Goal: Book appointment/travel/reservation

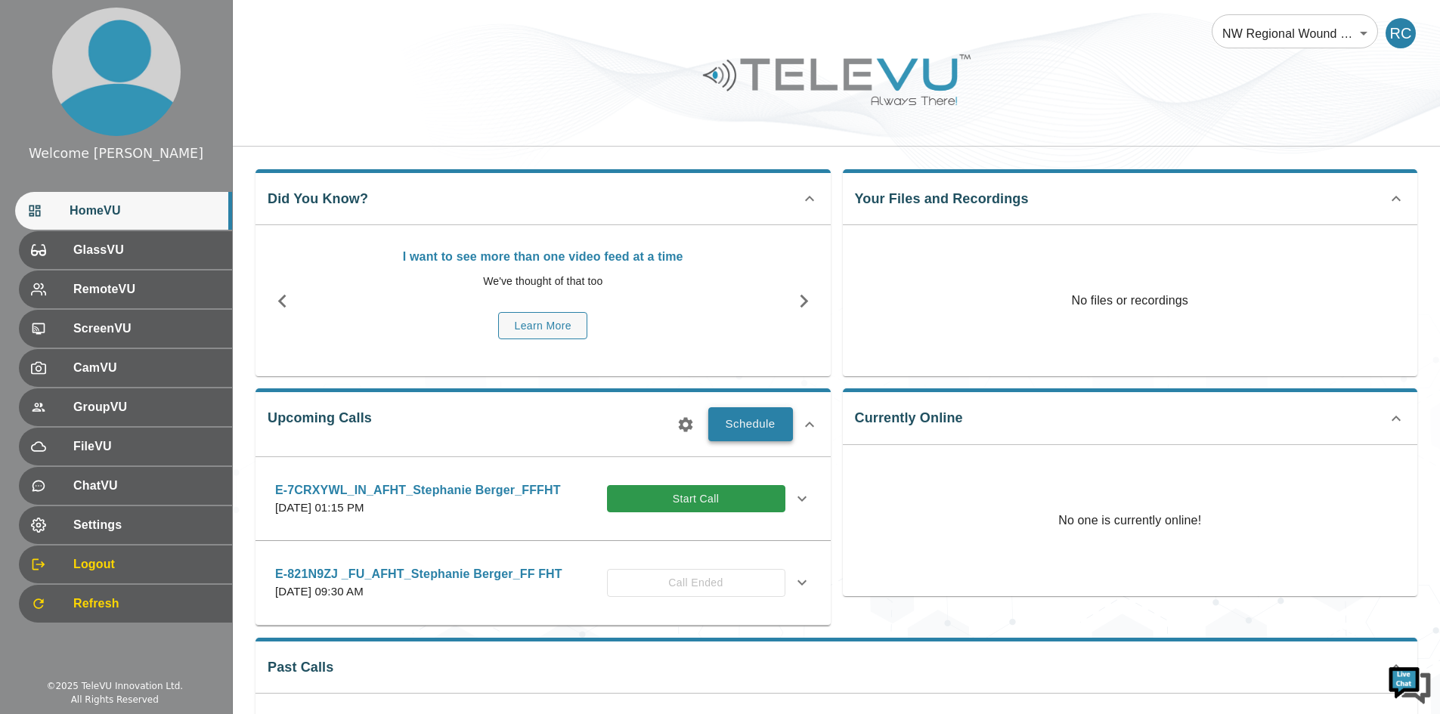
click at [757, 438] on button "Schedule" at bounding box center [750, 423] width 85 height 33
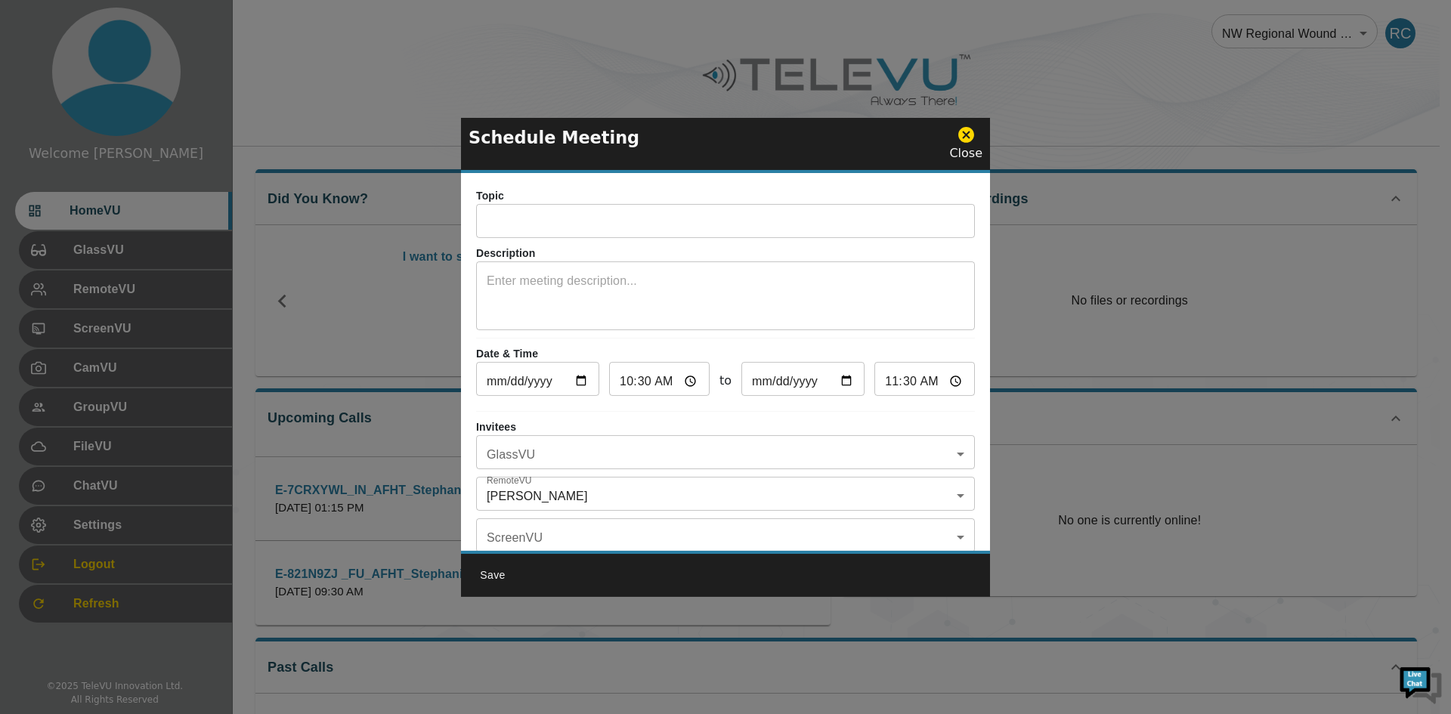
click at [724, 228] on input "text" at bounding box center [725, 223] width 499 height 30
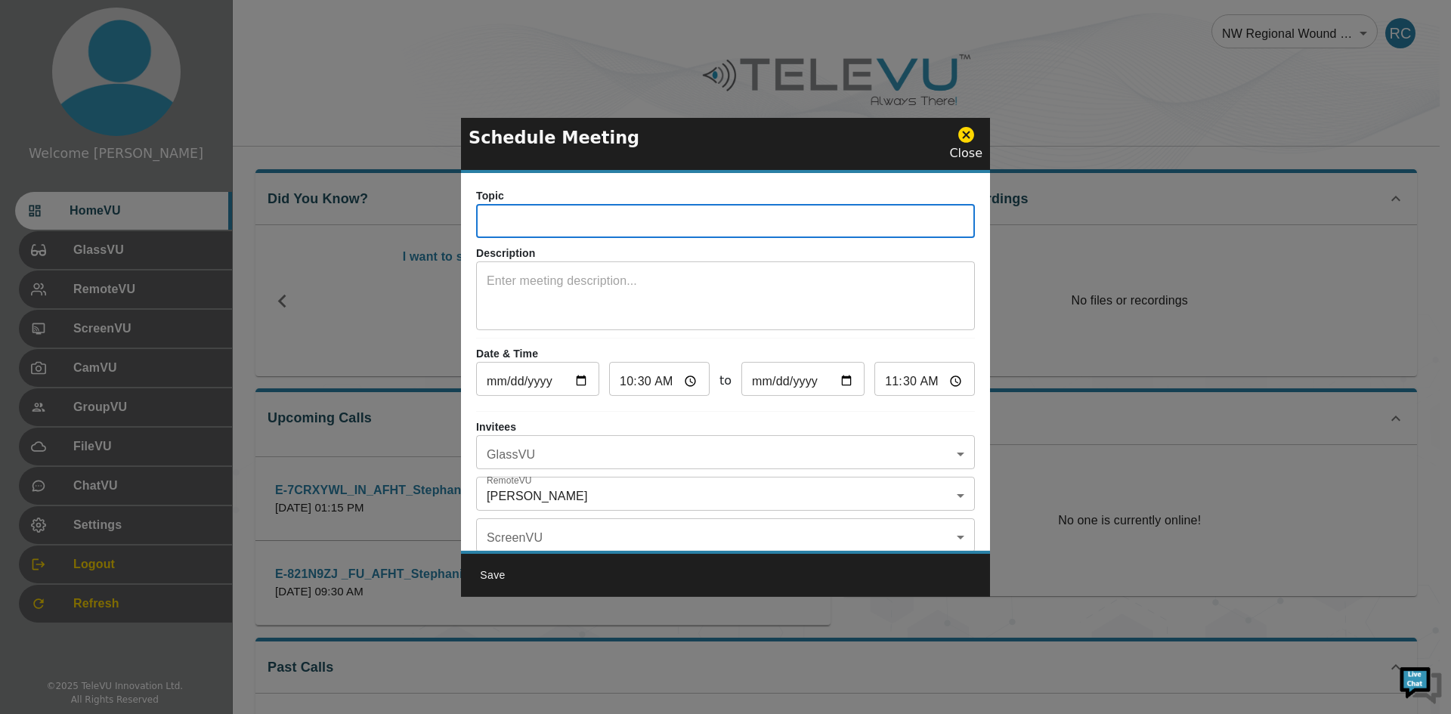
paste input "0239>c0Q"
type input "0239>c0Q"
drag, startPoint x: 585, startPoint y: 221, endPoint x: 441, endPoint y: 225, distance: 144.4
click at [441, 225] on div "Schedule Meeting Close Topic 0239>c0Q ​ Description x ​ Date & Time [DATE] ​ 10…" at bounding box center [725, 357] width 1451 height 714
paste input "E-M2NT3PF"
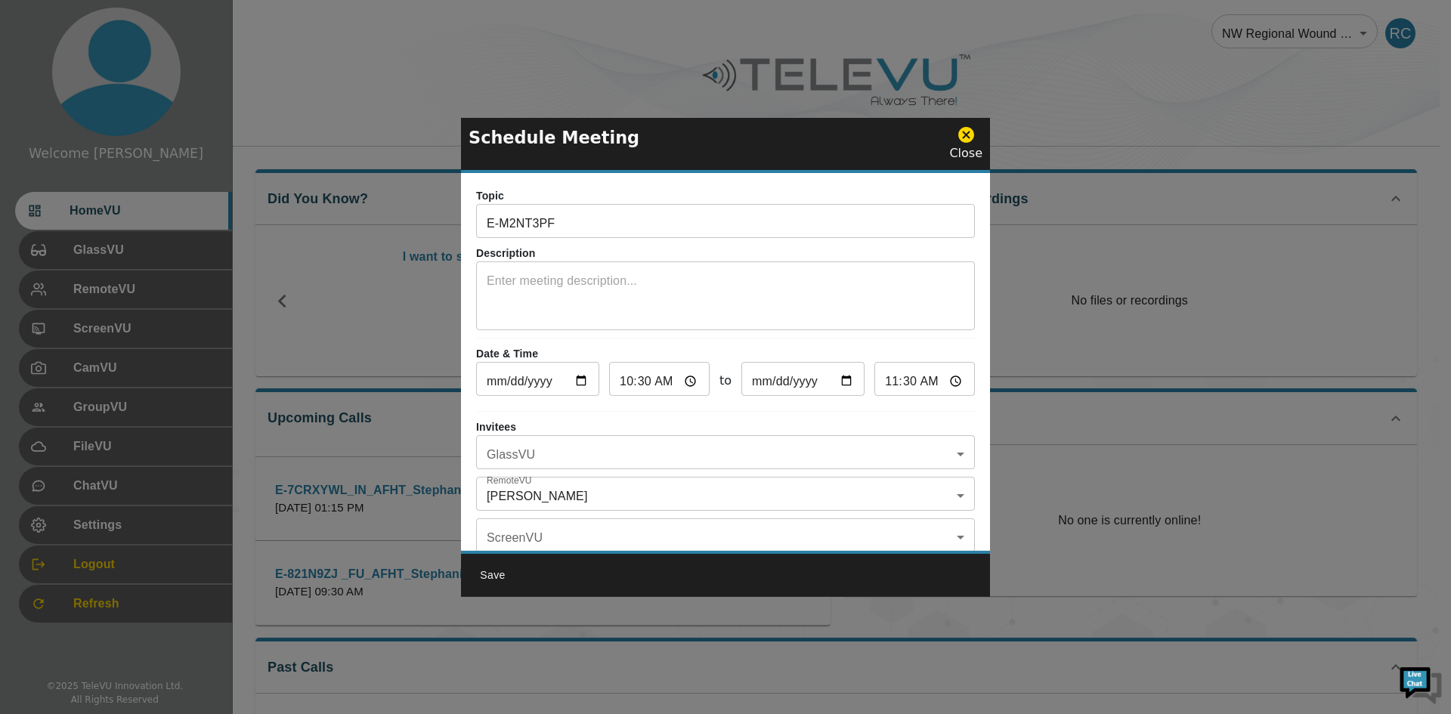
click at [583, 228] on input "E-M2NT3PF" at bounding box center [725, 223] width 499 height 30
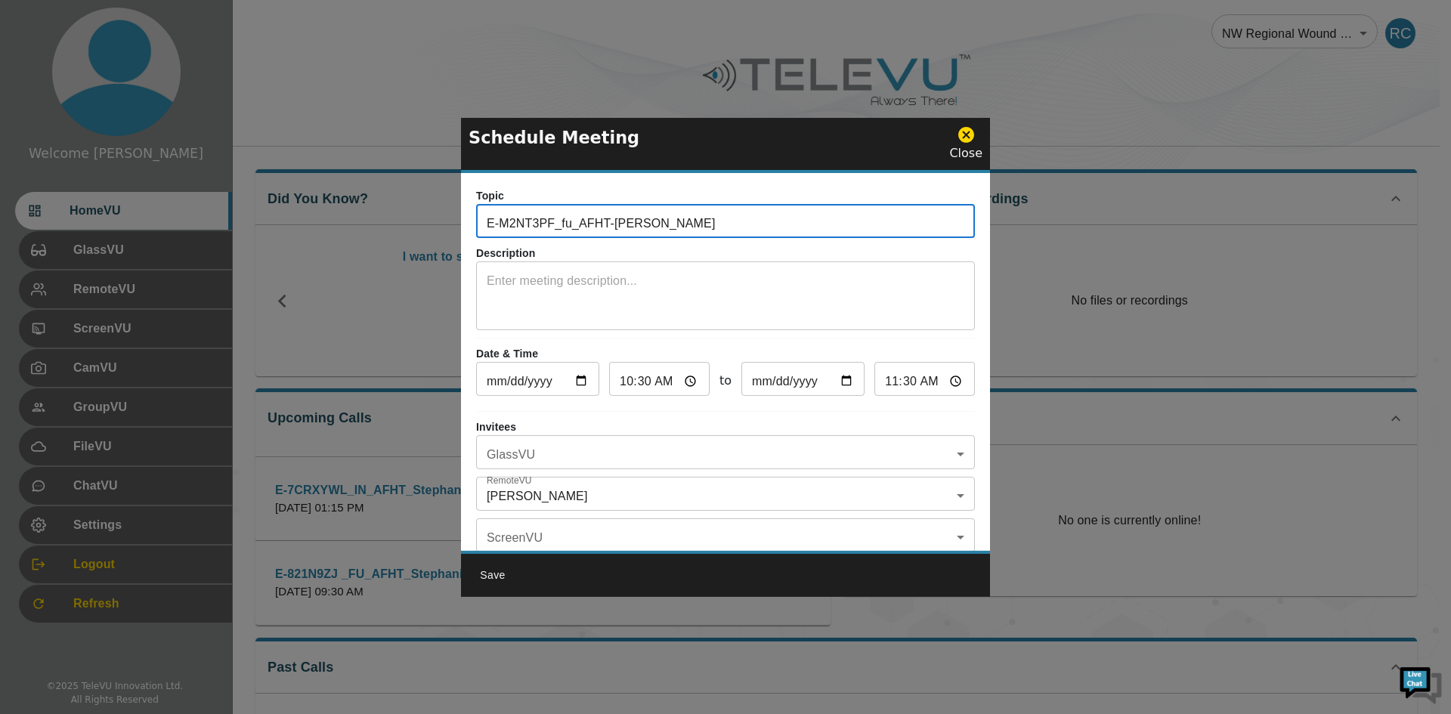
click at [608, 226] on input "E-M2NT3PF_fu_AFHT-[PERSON_NAME]" at bounding box center [725, 223] width 499 height 30
type input "E-M2NT3PF_fu_AFHT_Stephanie Berger_FFFHT"
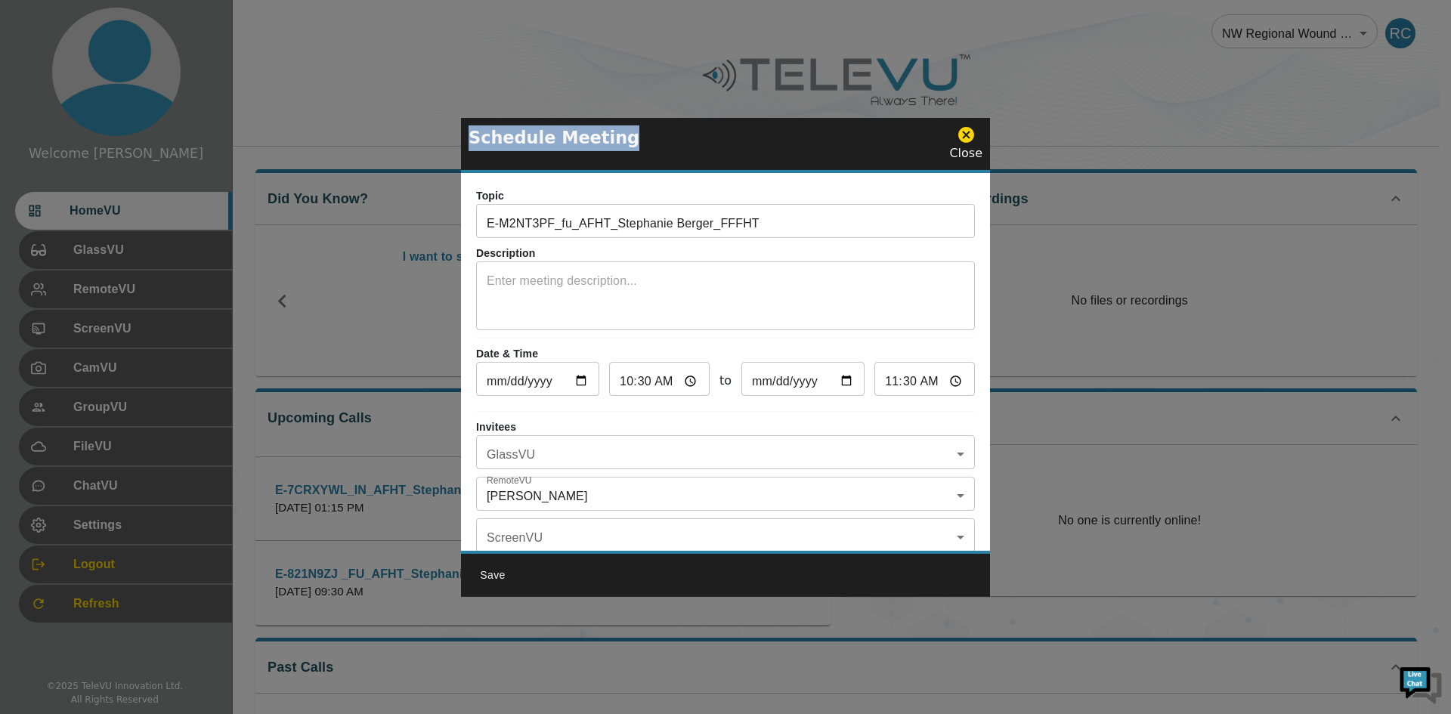
drag, startPoint x: 787, startPoint y: 132, endPoint x: 1060, endPoint y: 187, distance: 278.4
click at [1060, 187] on div "Schedule Meeting Close Topic E-M2NT3PF_fu_AFHT_Stephanie Berger_FFFHT ​ Descrip…" at bounding box center [725, 357] width 1451 height 714
click at [640, 563] on div "Save" at bounding box center [725, 574] width 529 height 46
click at [587, 376] on input "[DATE]" at bounding box center [537, 381] width 123 height 30
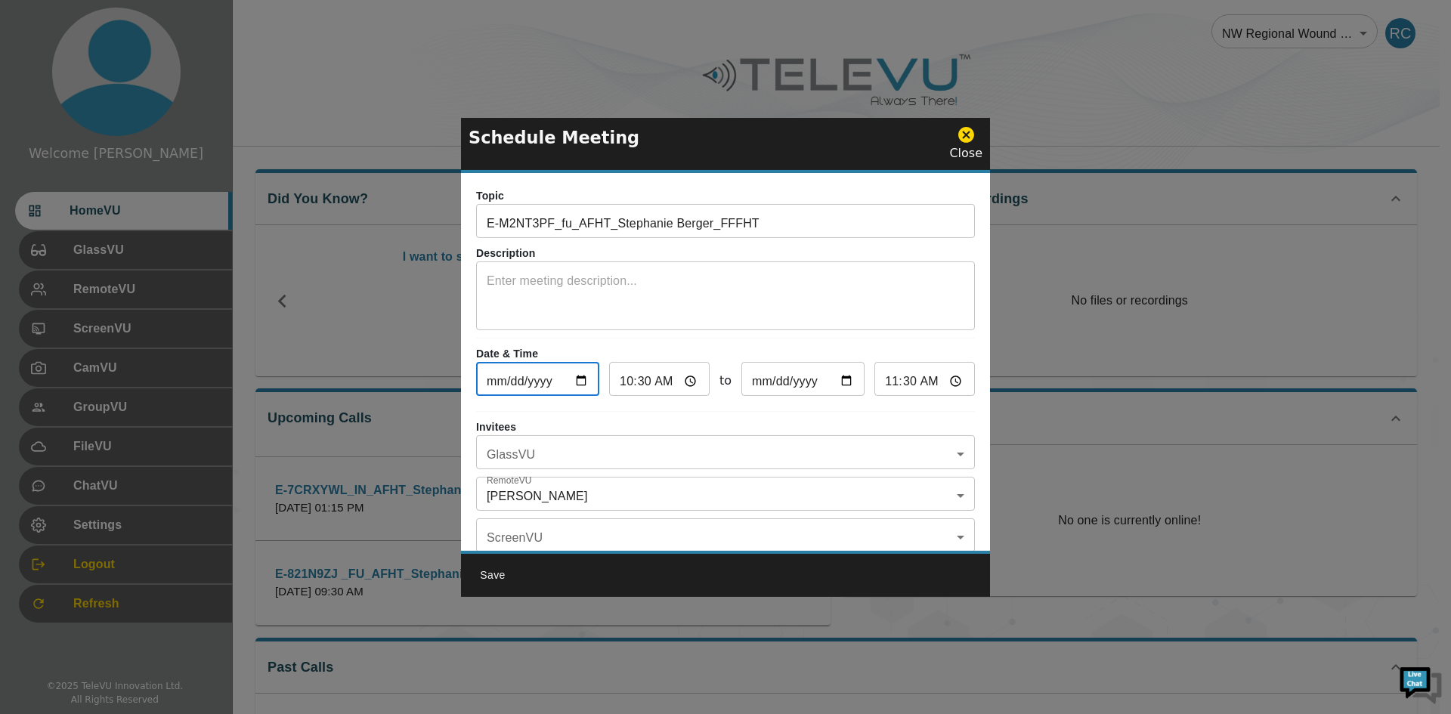
type input "[DATE]"
click at [662, 381] on input "10:30" at bounding box center [659, 381] width 101 height 30
click at [627, 381] on input "10:30" at bounding box center [659, 381] width 101 height 30
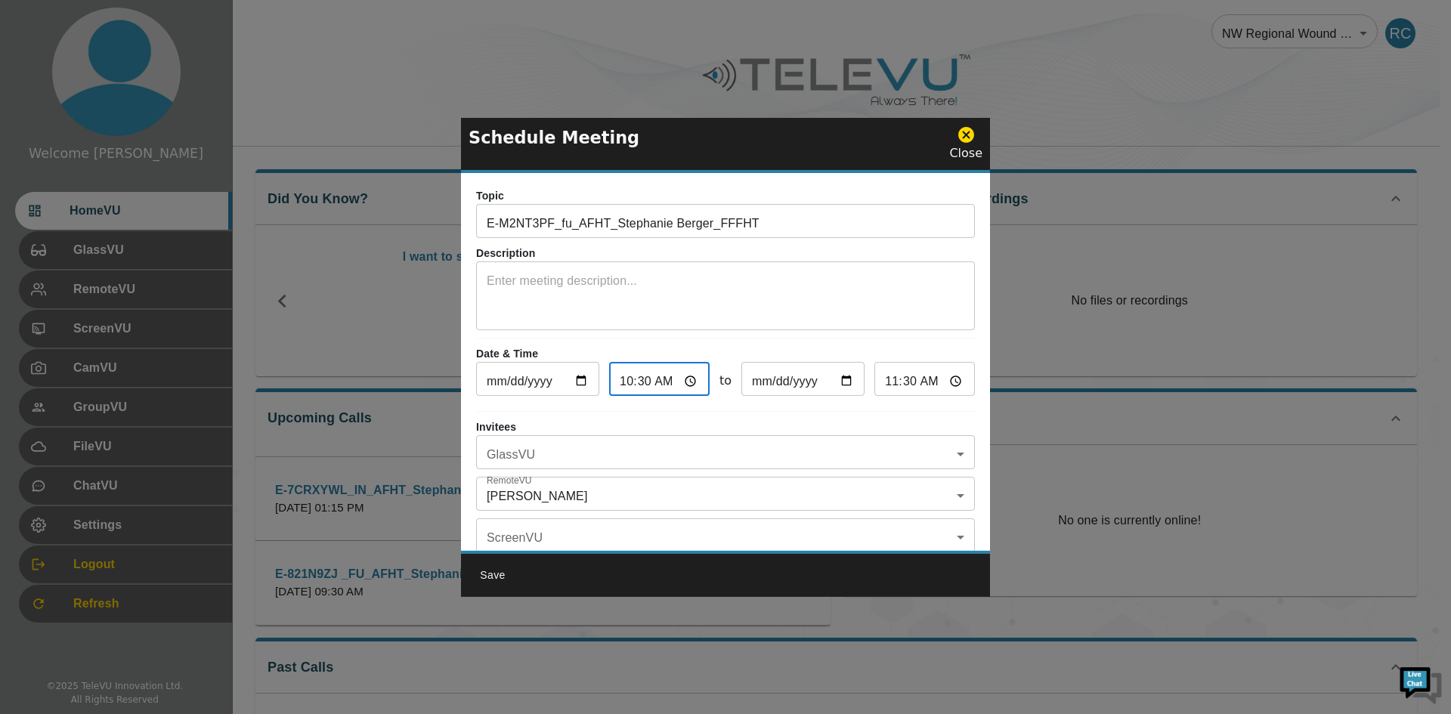
type input "01:30"
type input "02:30"
click at [646, 384] on input "01:30" at bounding box center [659, 381] width 101 height 30
type input "01:04"
type input "02:04"
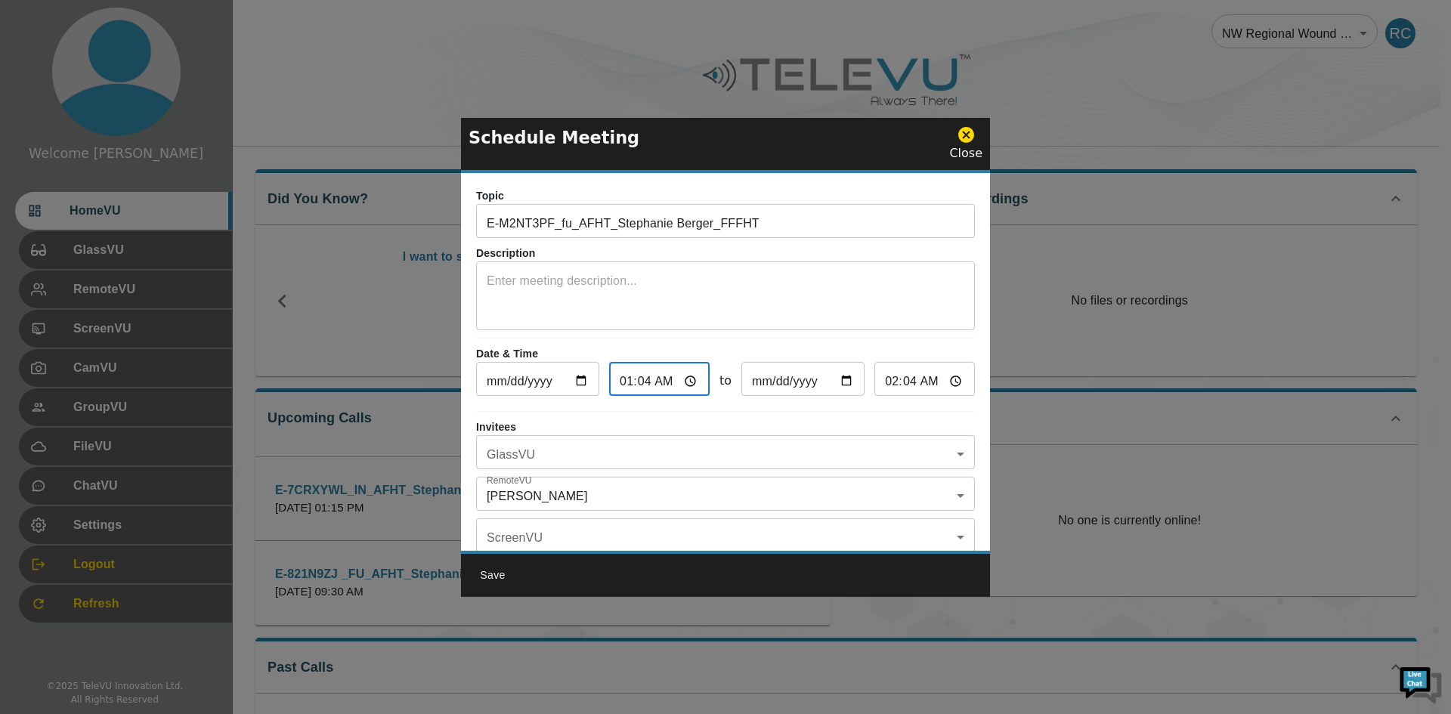
type input "01:45"
type input "02:45"
type input "13:45"
click at [891, 386] on input "14:45" at bounding box center [925, 381] width 101 height 30
type input "14:15"
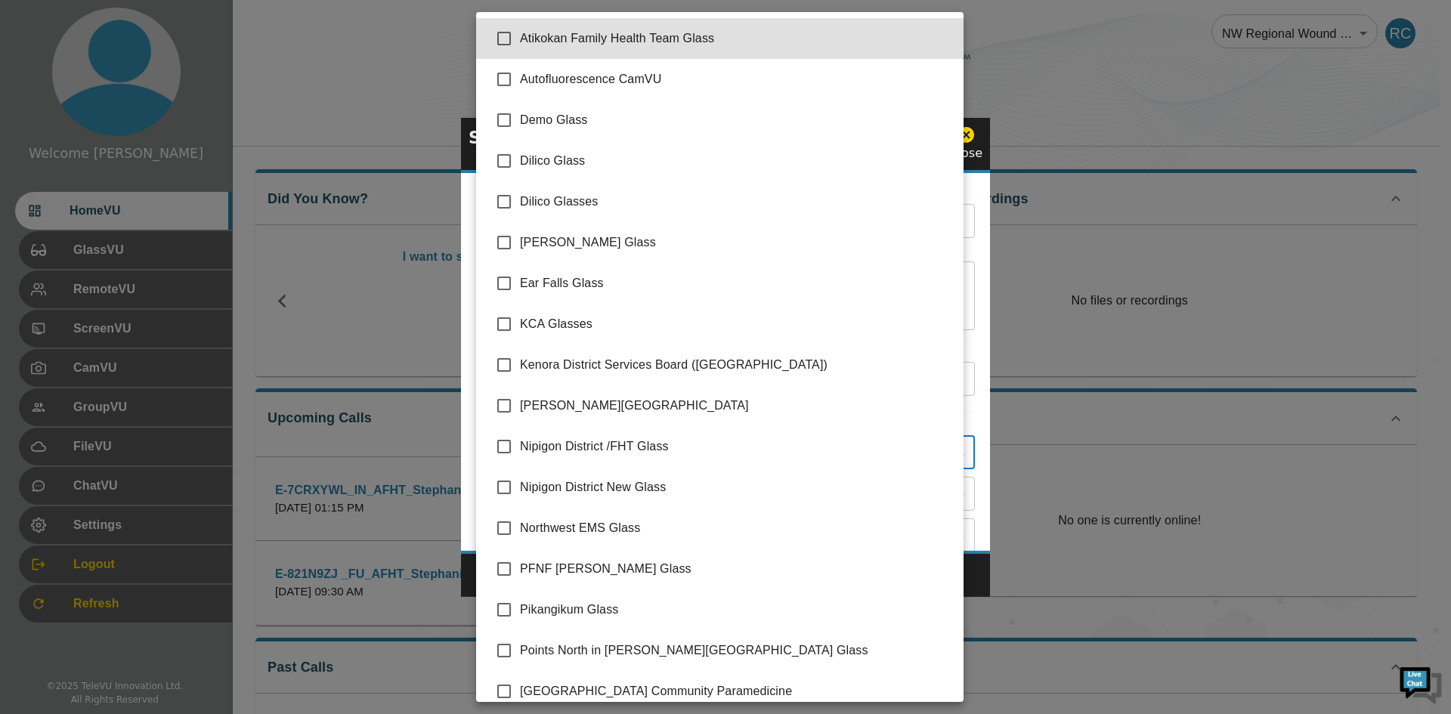
click at [515, 461] on body "Welcome [PERSON_NAME] HomeVU GlassVU RemoteVU ScreenVU CamVU GroupVU FileVU Cha…" at bounding box center [725, 418] width 1451 height 837
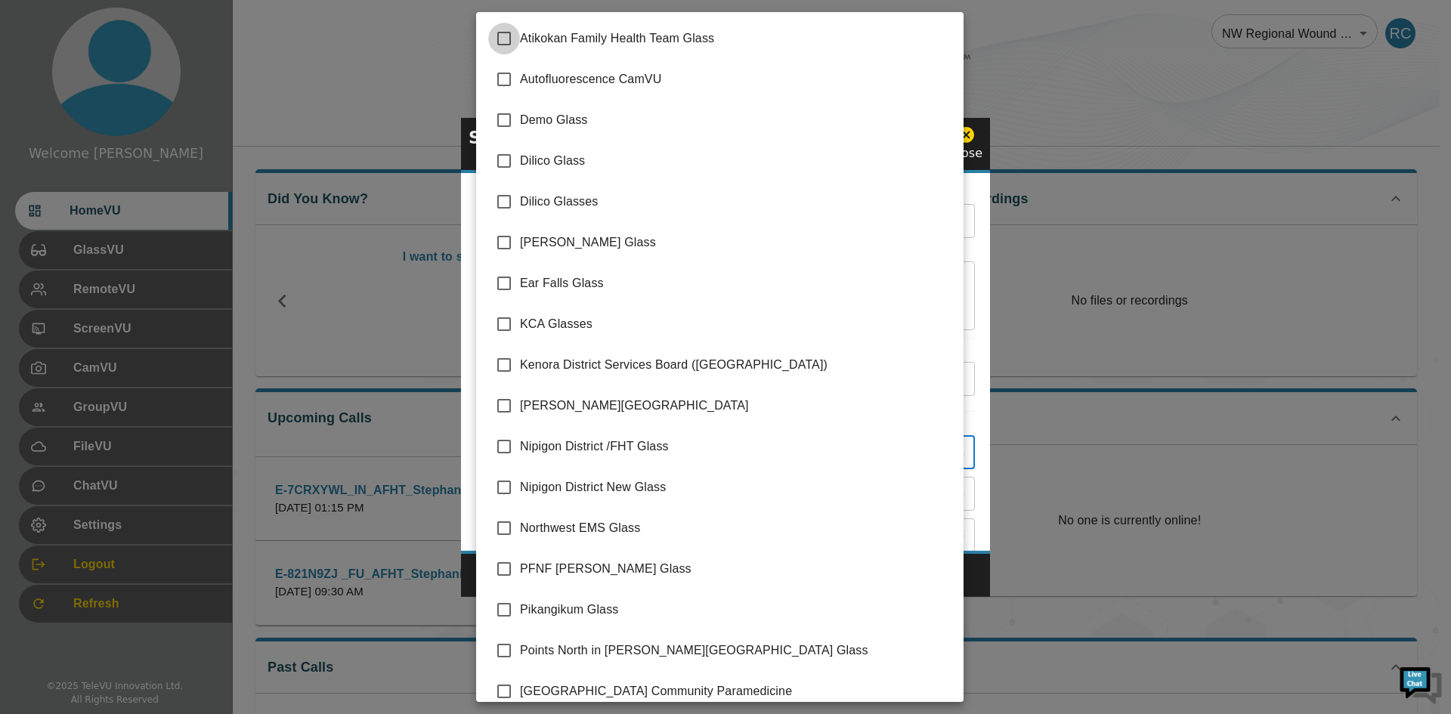
click at [506, 48] on input "checkbox" at bounding box center [504, 39] width 32 height 32
checkbox input "true"
type input "Atikokan Family Health Team Glass"
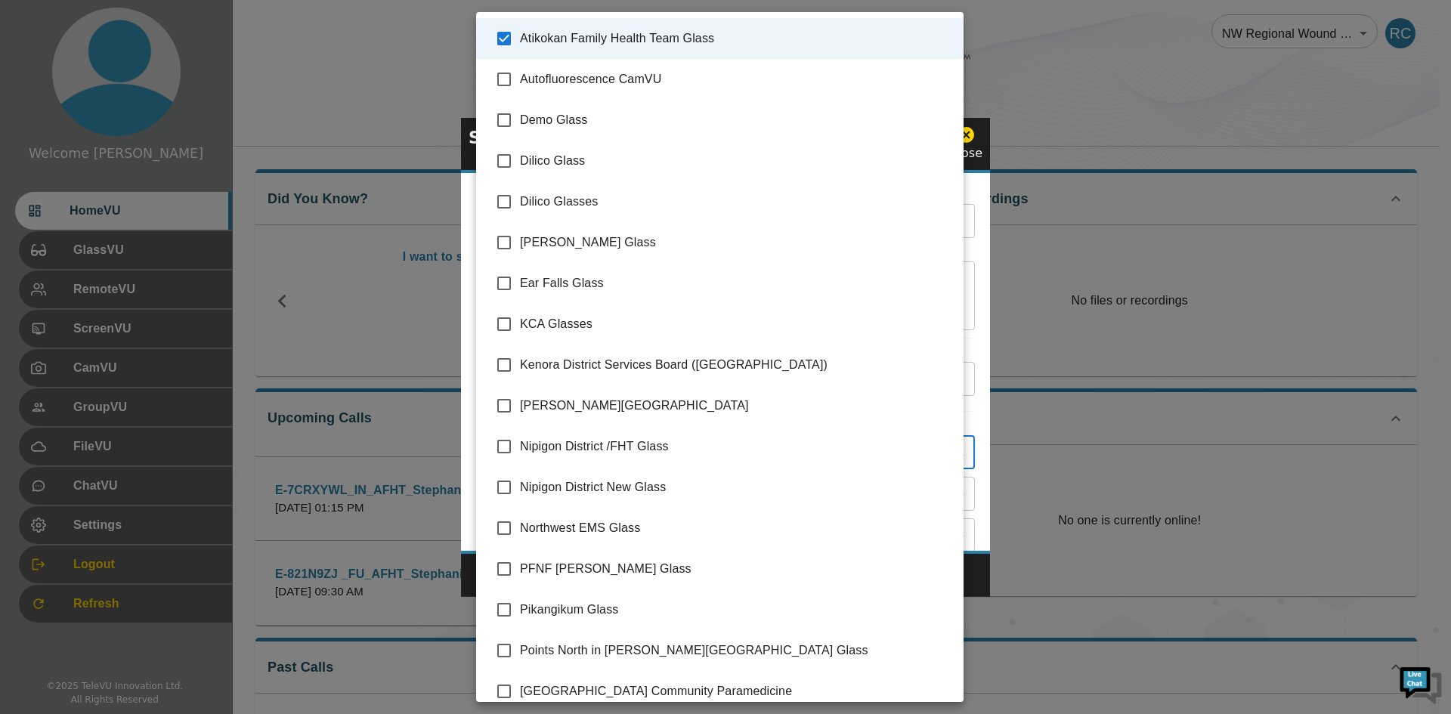
click at [1039, 343] on div at bounding box center [725, 357] width 1451 height 714
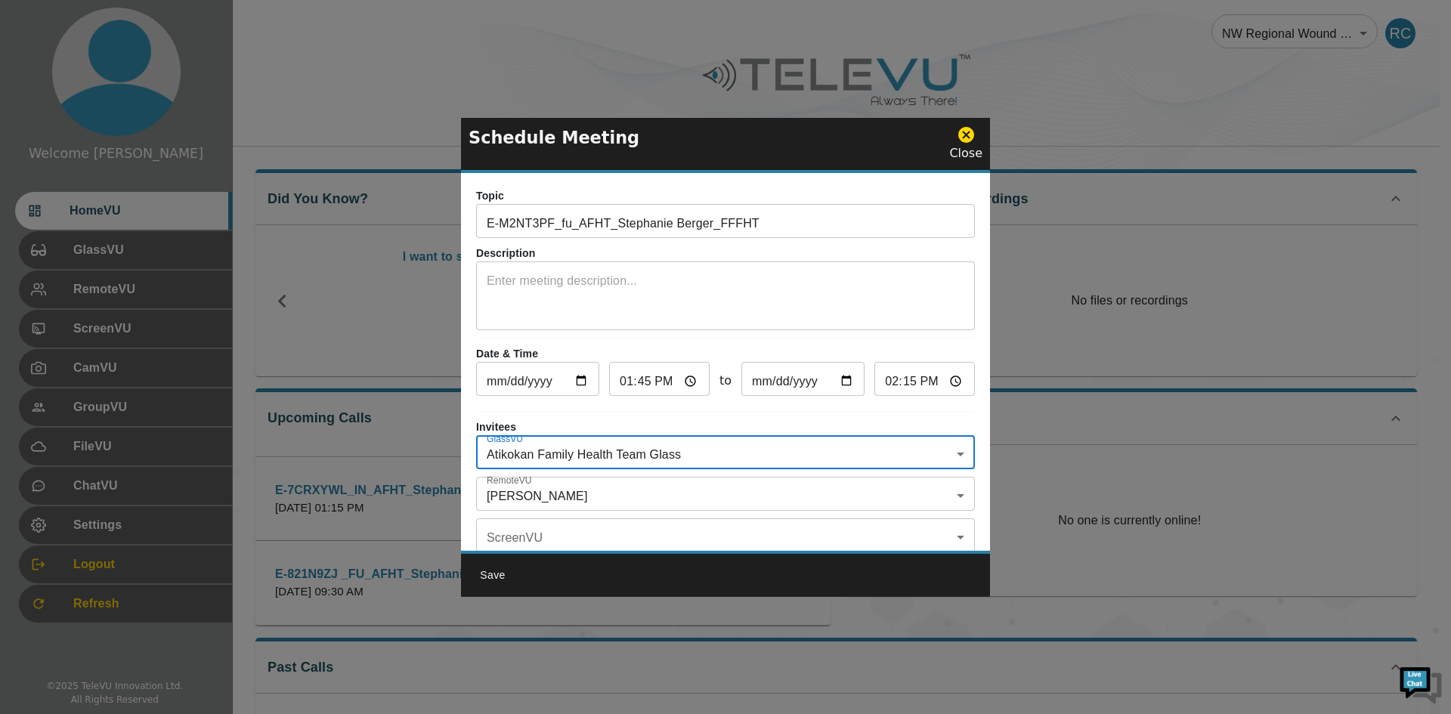
click at [564, 495] on body "Welcome [PERSON_NAME] HomeVU GlassVU RemoteVU ScreenVU CamVU GroupVU FileVU Cha…" at bounding box center [725, 418] width 1451 height 837
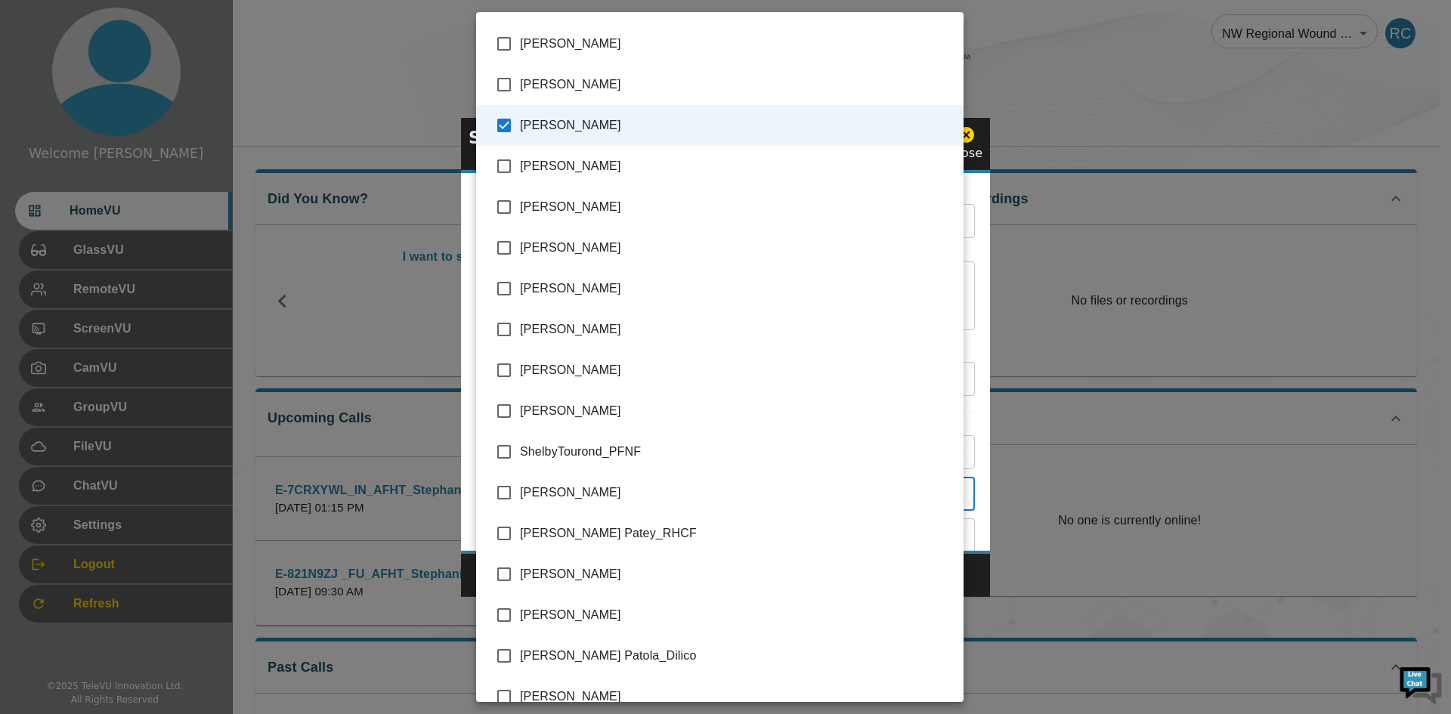
scroll to position [3372, 0]
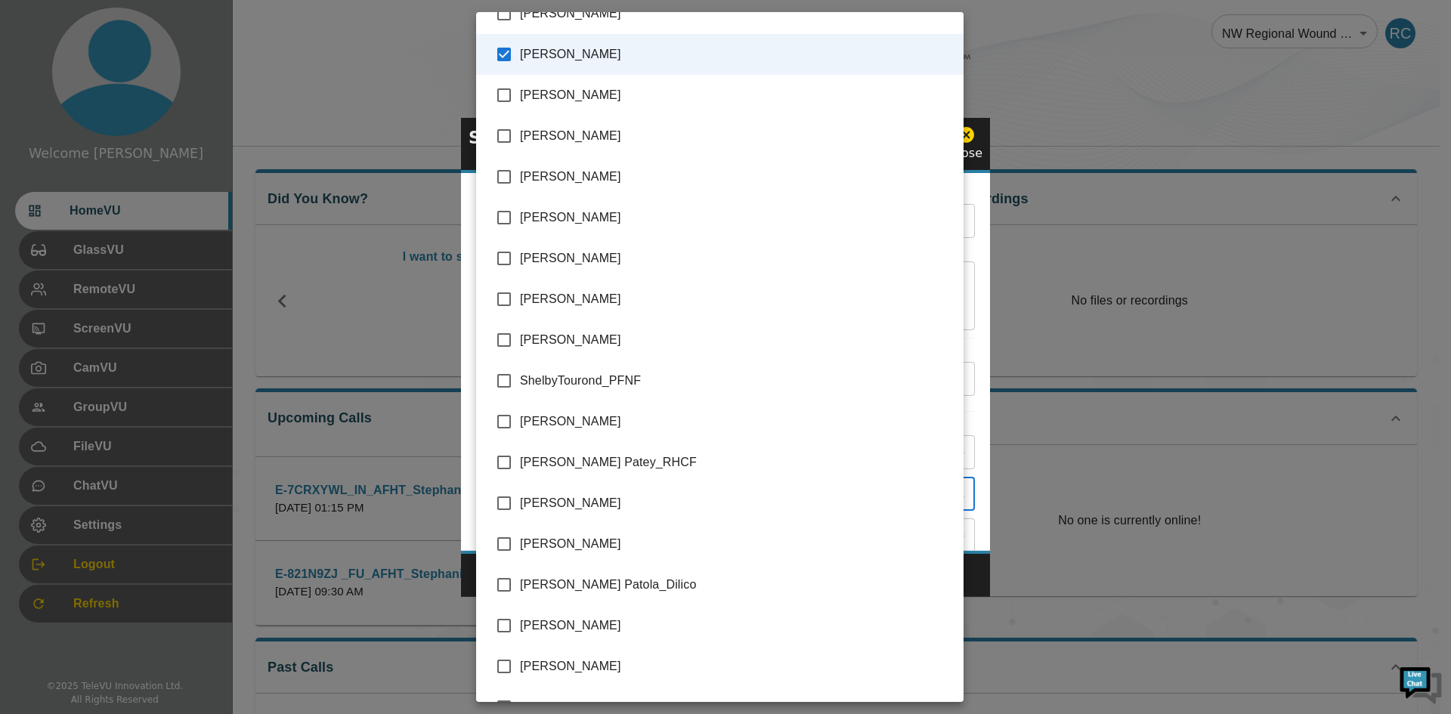
click at [509, 506] on input "checkbox" at bounding box center [504, 504] width 32 height 32
checkbox input "true"
type input "[PERSON_NAME],[PERSON_NAME]"
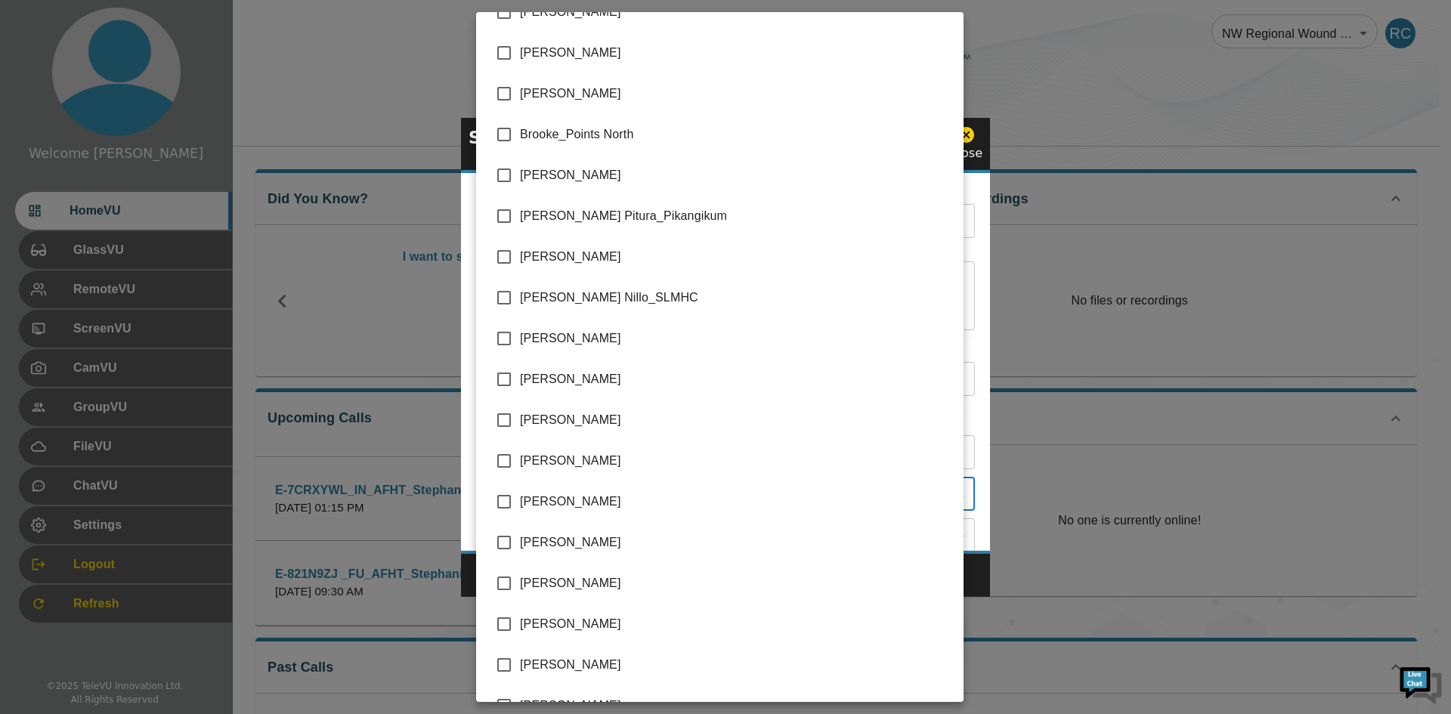
scroll to position [349, 0]
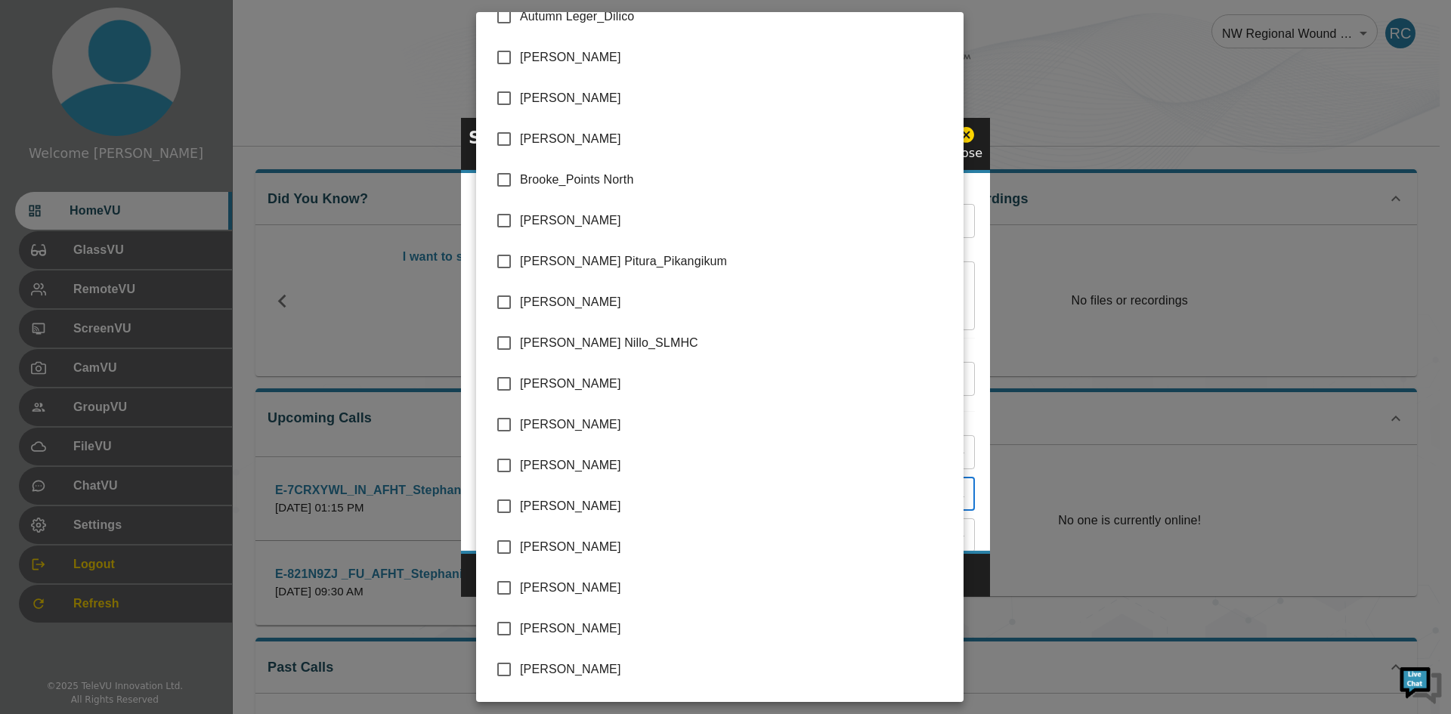
click at [508, 383] on input "checkbox" at bounding box center [504, 384] width 32 height 32
checkbox input "true"
type input "[PERSON_NAME],[PERSON_NAME],[PERSON_NAME]"
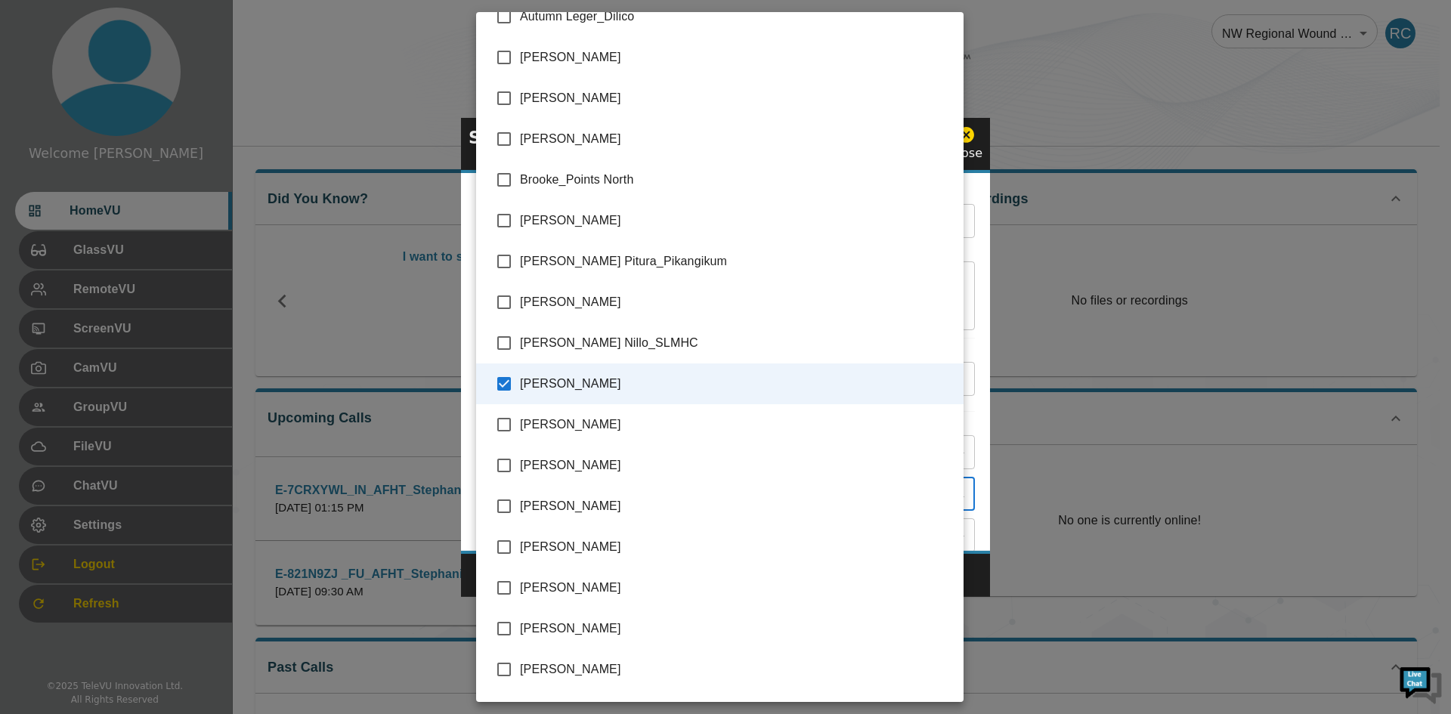
click at [982, 494] on div at bounding box center [725, 357] width 1451 height 714
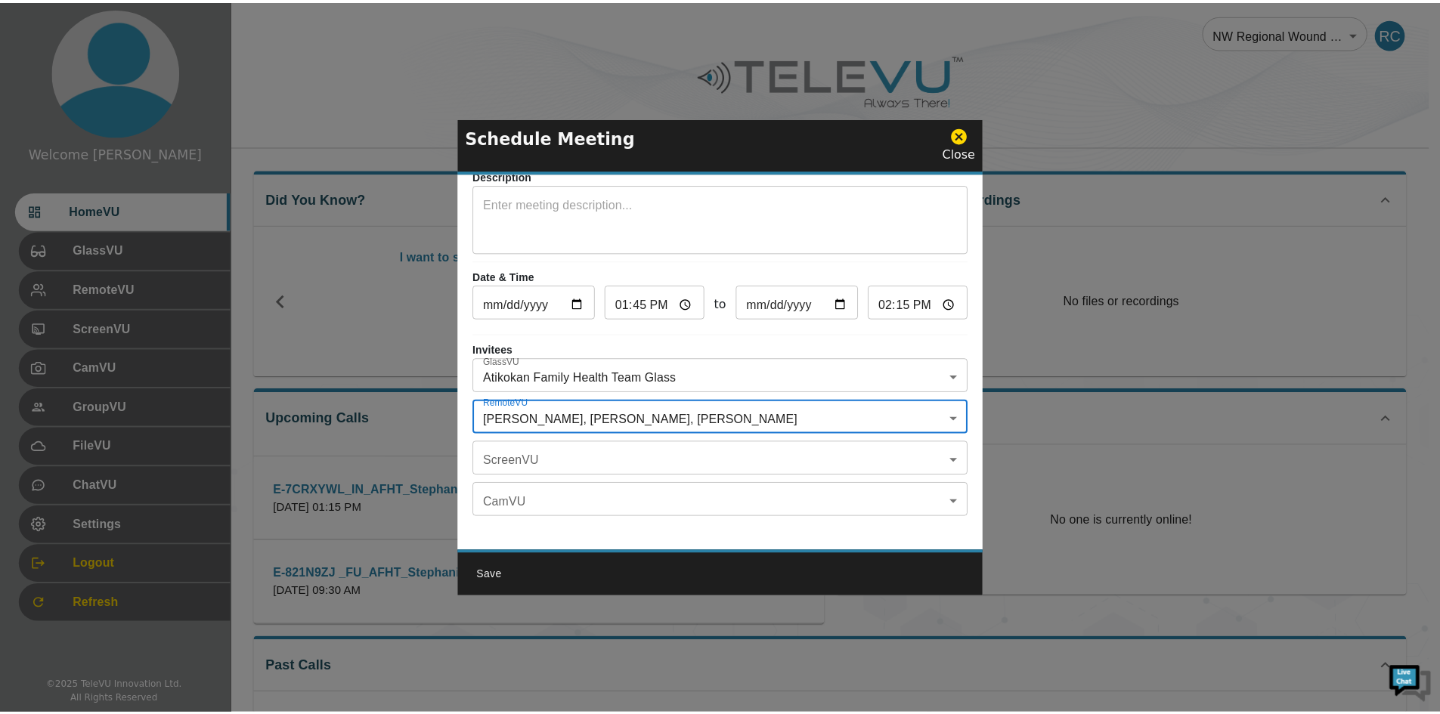
scroll to position [88, 0]
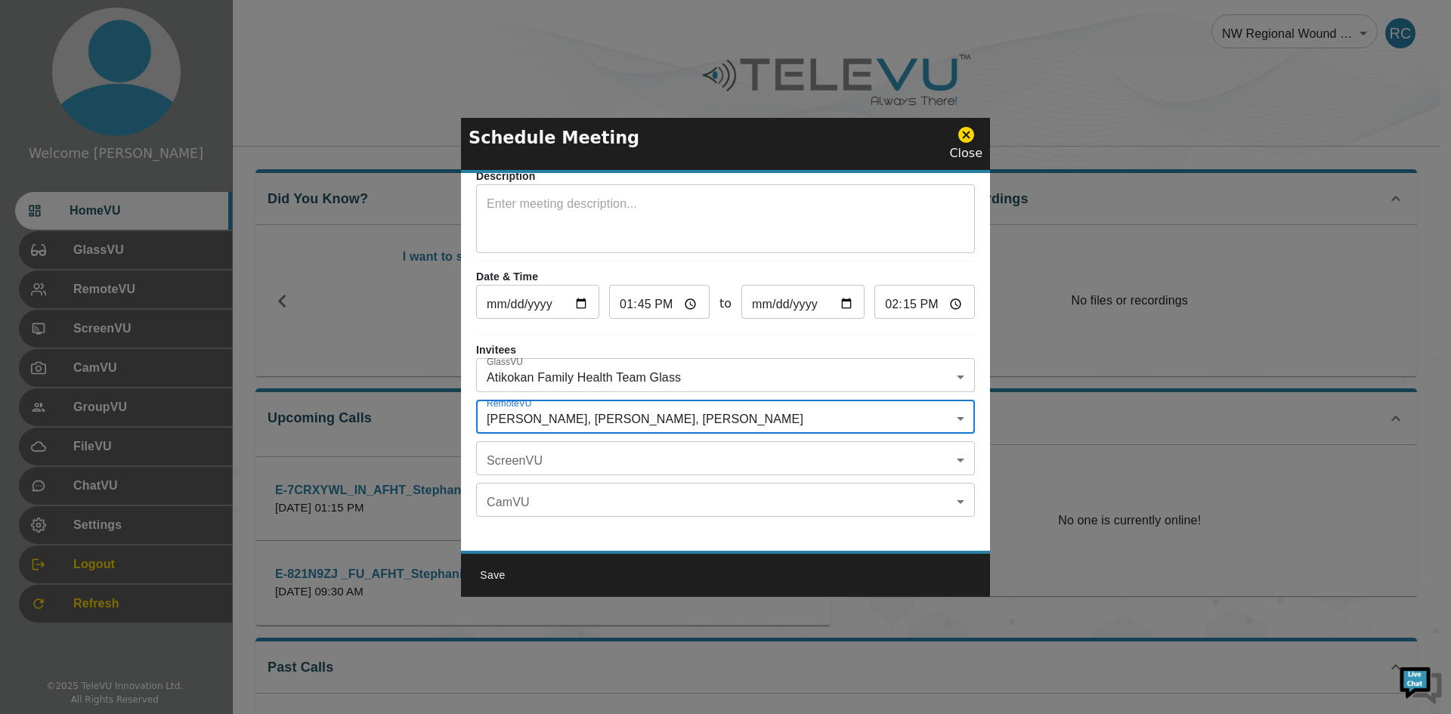
click at [491, 578] on button "Save" at bounding box center [493, 576] width 48 height 28
